Goal: Information Seeking & Learning: Understand process/instructions

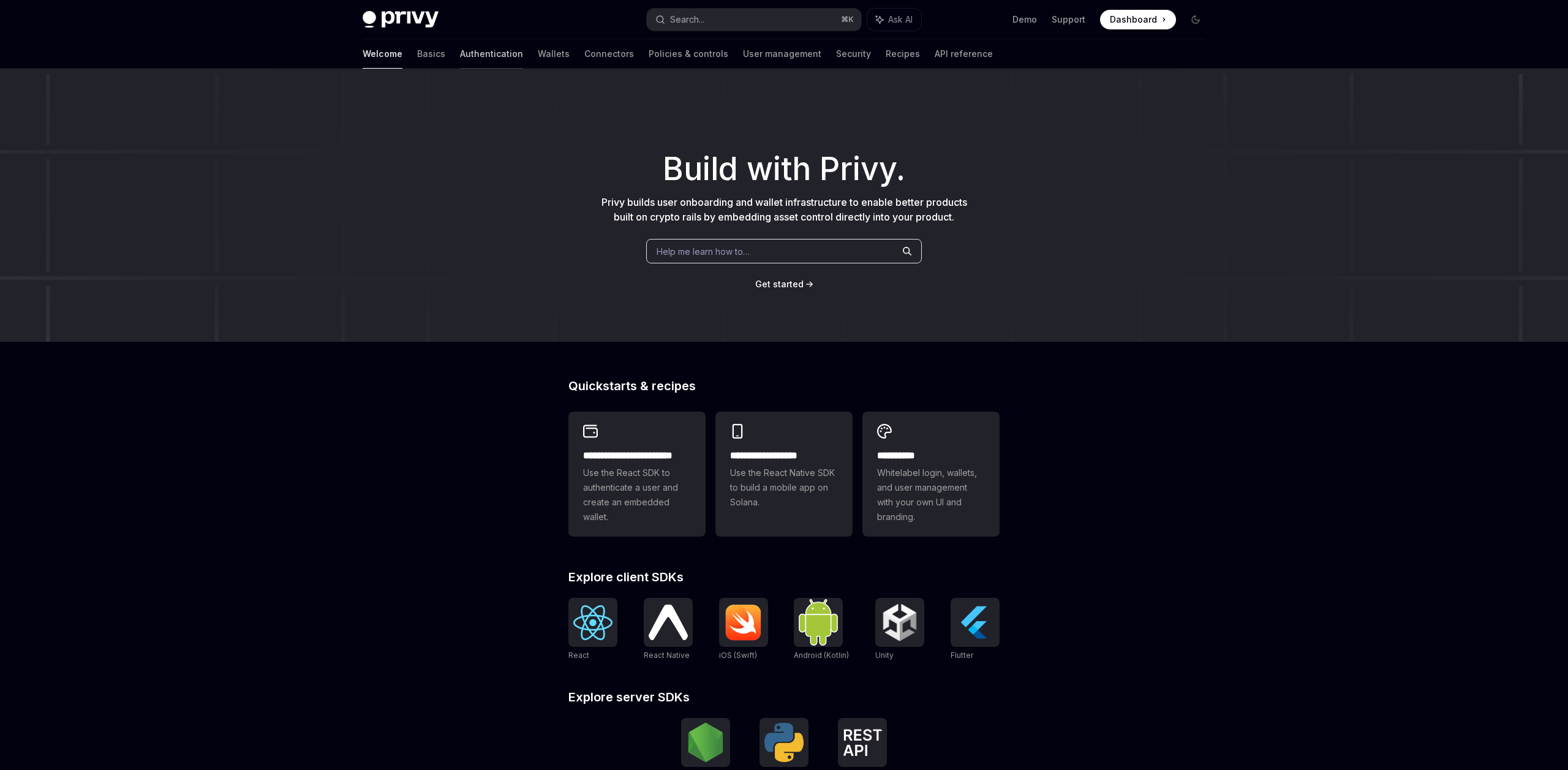
click at [460, 53] on link "Authentication" at bounding box center [492, 54] width 63 height 29
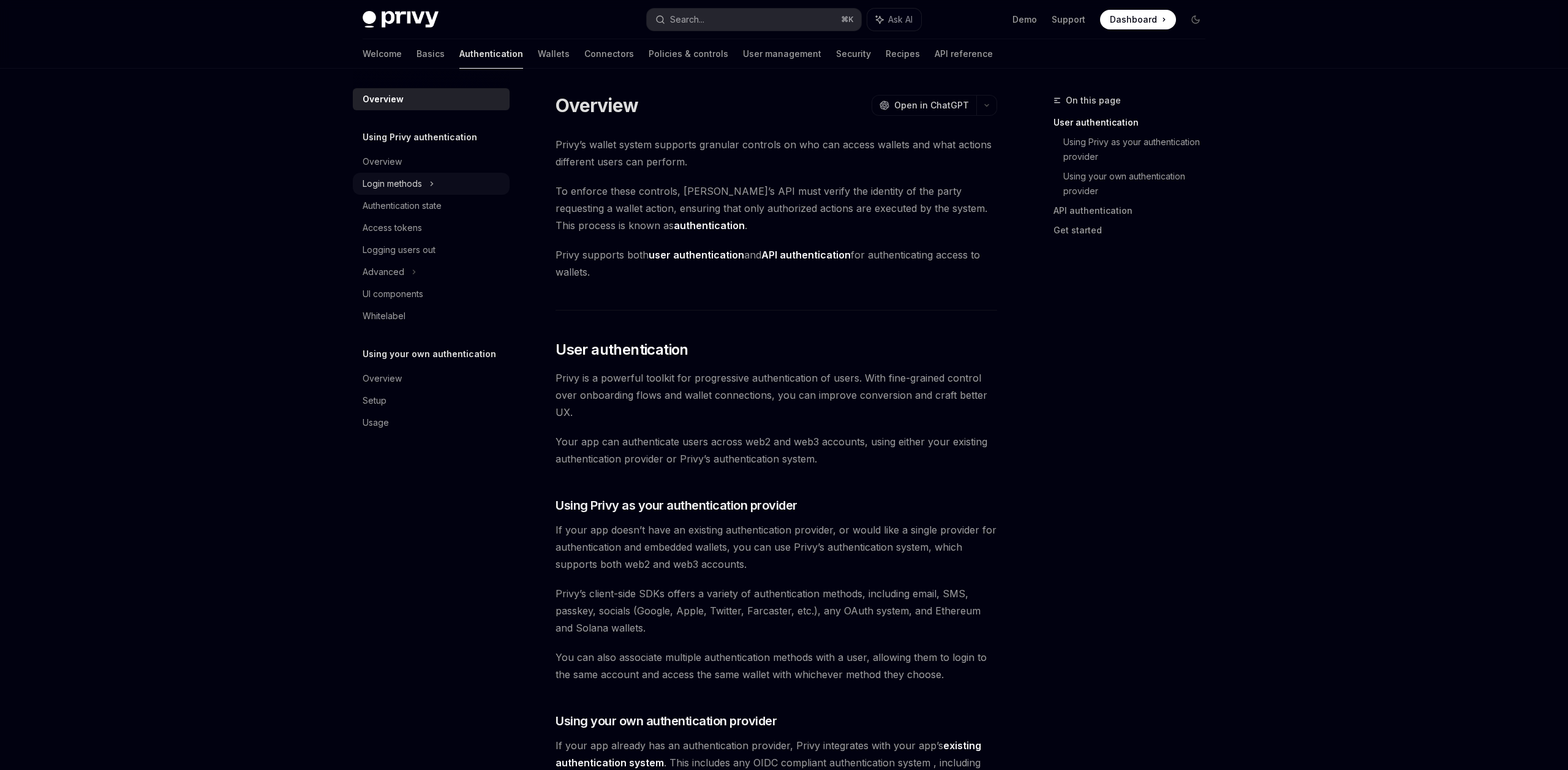
click at [433, 180] on icon at bounding box center [432, 183] width 5 height 14
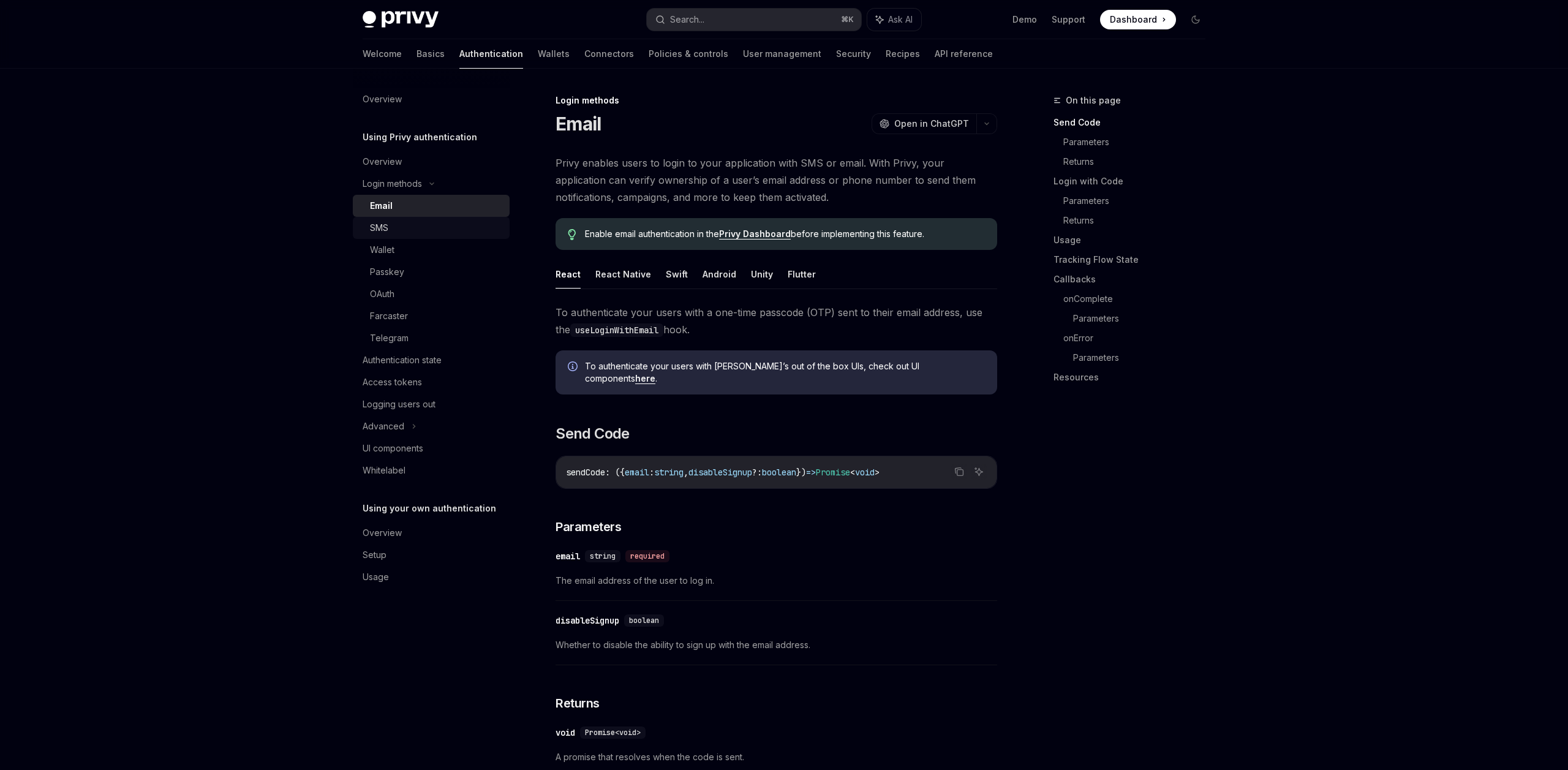
click at [433, 233] on div "SMS" at bounding box center [436, 228] width 132 height 14
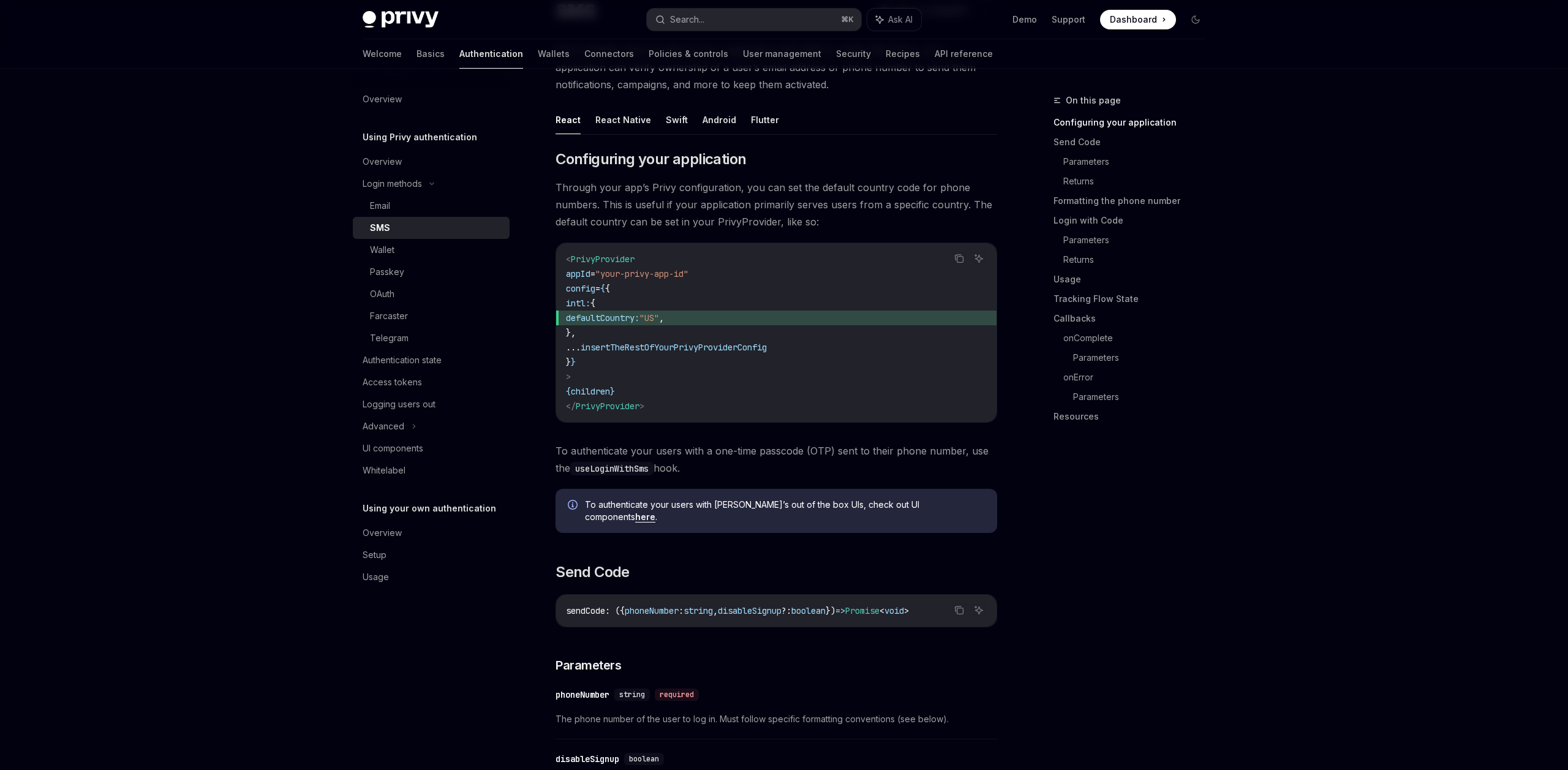
scroll to position [105, 0]
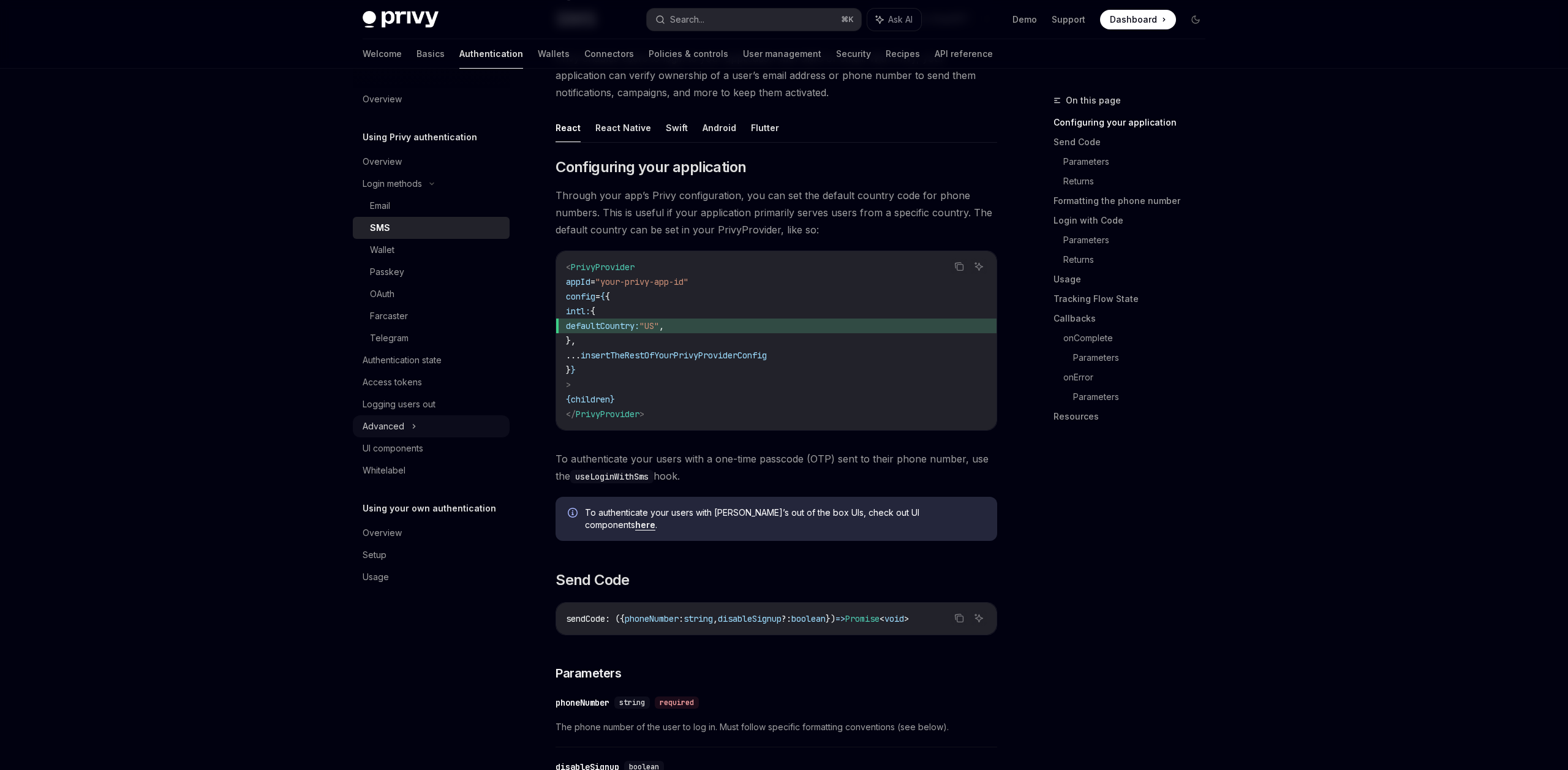
click at [421, 414] on link "Logging users out" at bounding box center [431, 404] width 157 height 22
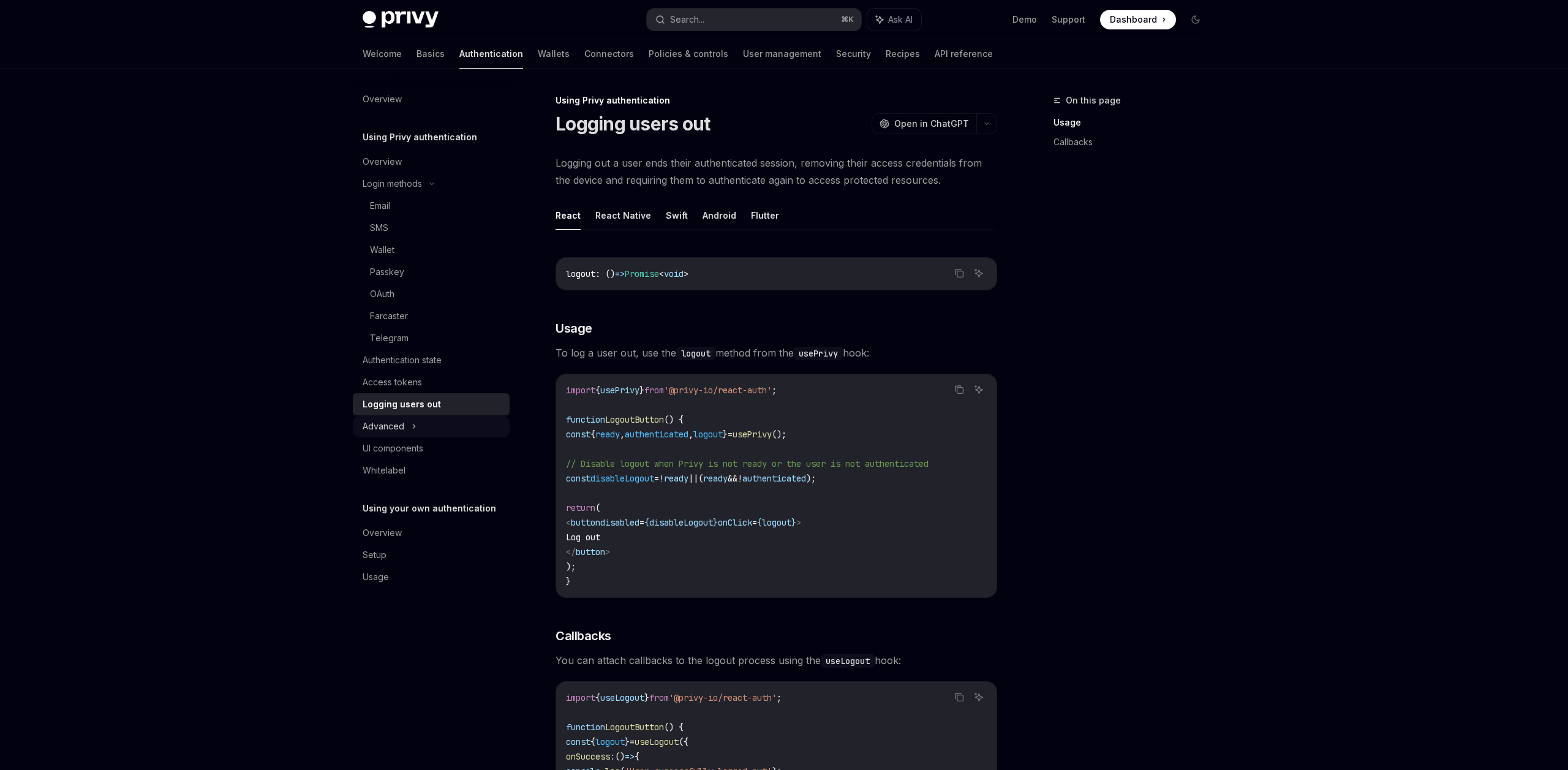
click at [424, 428] on div "Advanced" at bounding box center [431, 426] width 157 height 22
click at [433, 453] on div "MFA" at bounding box center [431, 448] width 157 height 22
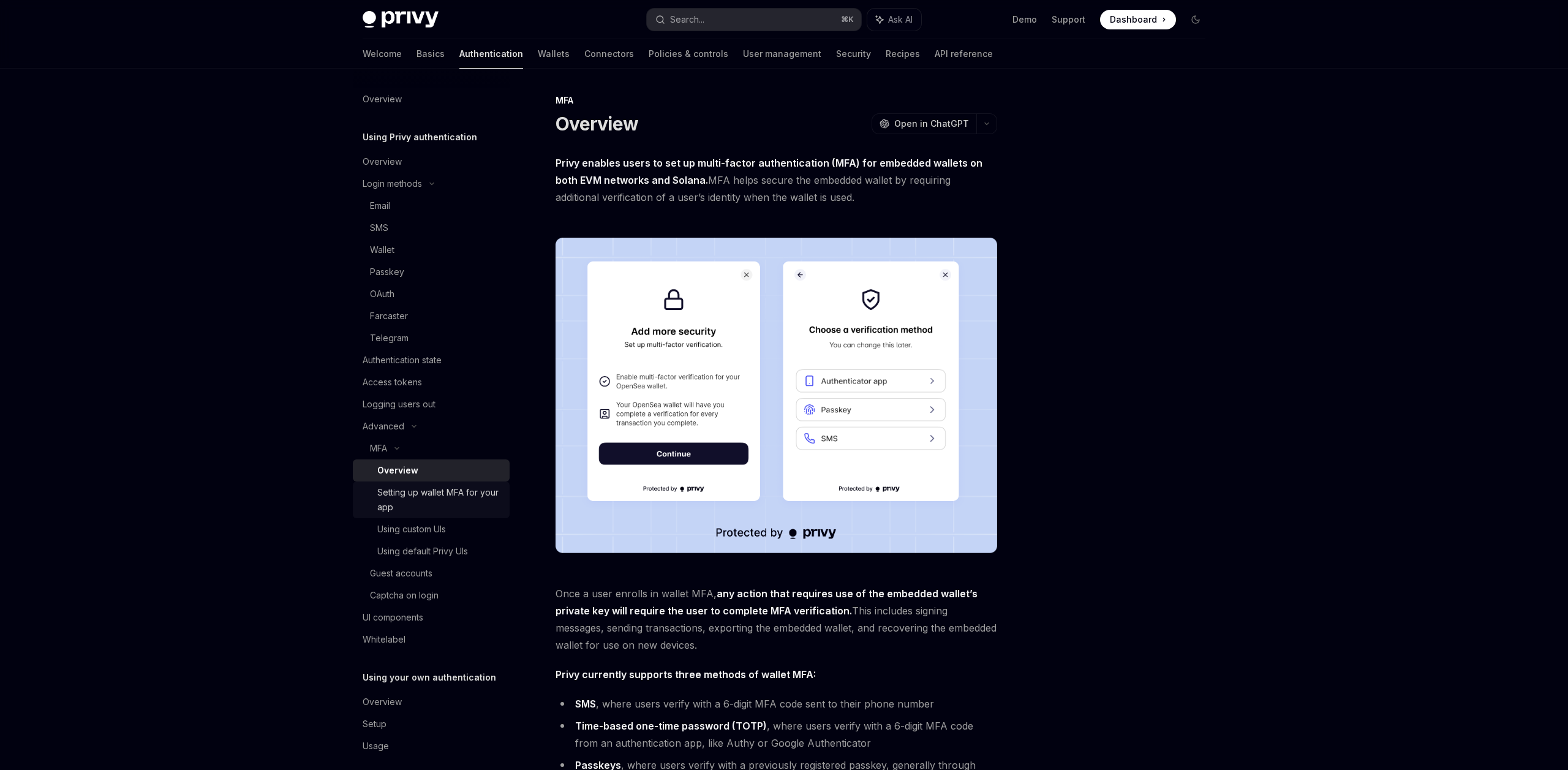
scroll to position [0, 1]
click at [439, 509] on div "Setting up wallet MFA for your app" at bounding box center [439, 500] width 125 height 29
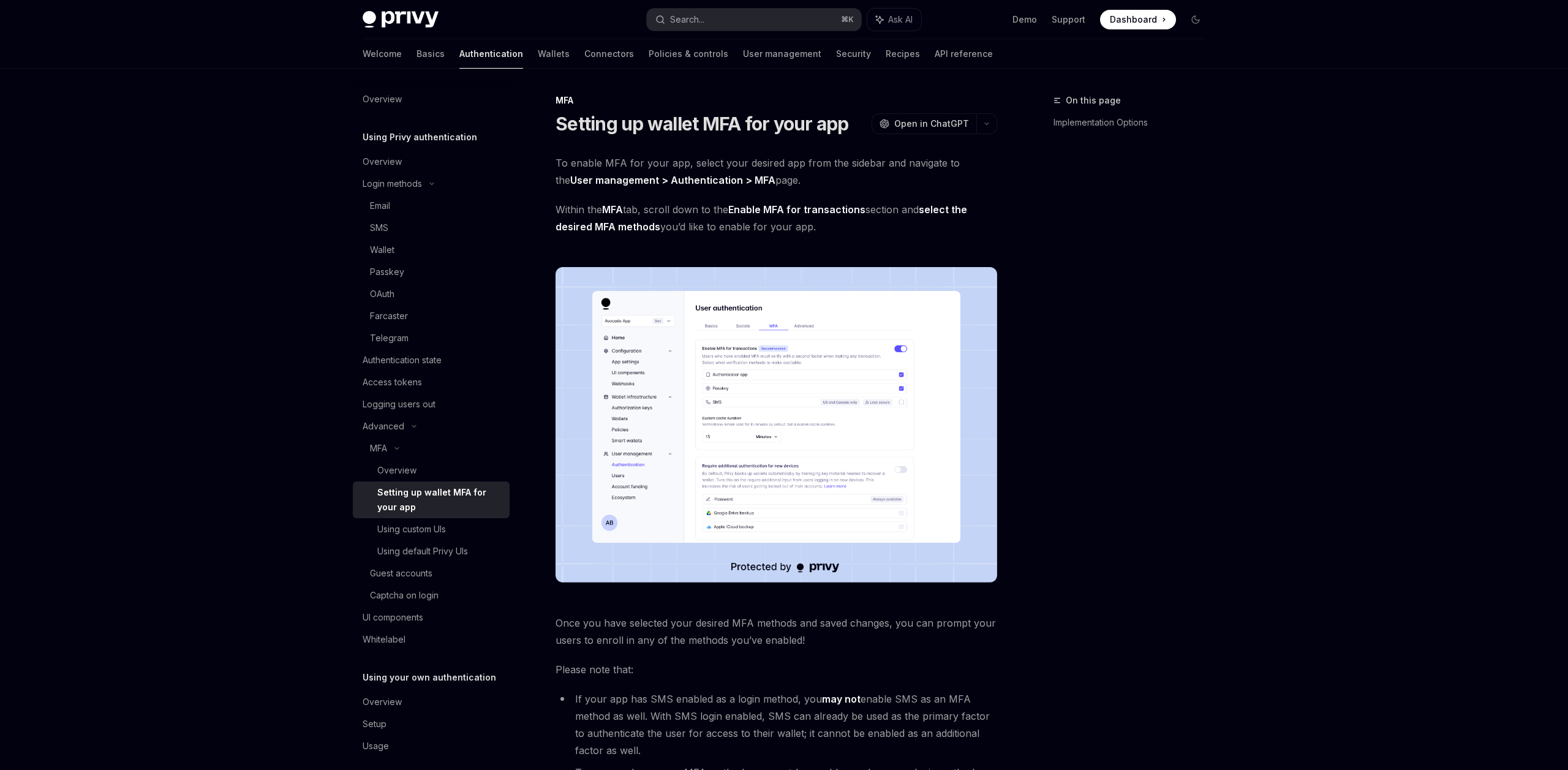
type textarea "*"
